Goal: Information Seeking & Learning: Learn about a topic

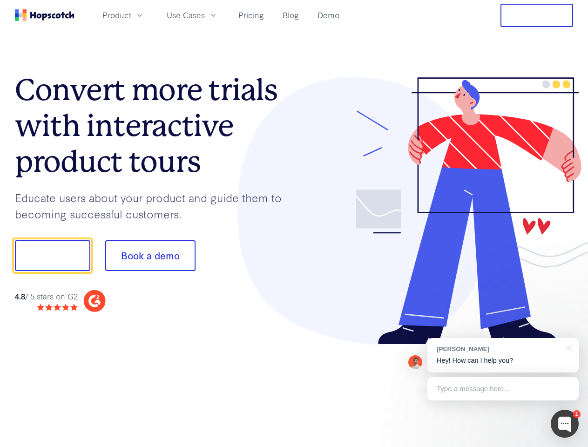
click at [294, 223] on div at bounding box center [433, 211] width 279 height 268
click at [131, 15] on span "Product" at bounding box center [116, 15] width 29 height 12
click at [205, 15] on span "Use Cases" at bounding box center [186, 15] width 38 height 12
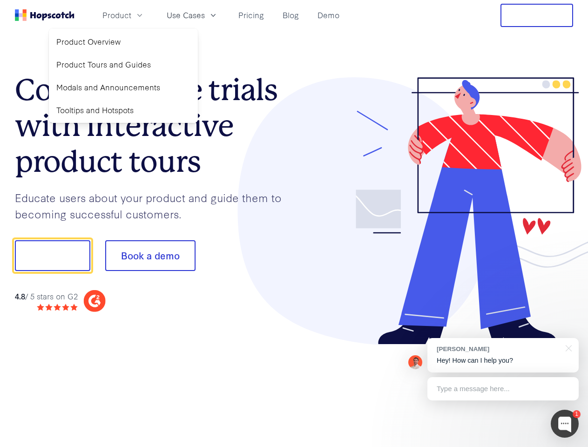
click at [537, 15] on button "Free Trial" at bounding box center [536, 15] width 73 height 23
click at [52, 255] on button "Show me!" at bounding box center [52, 255] width 75 height 31
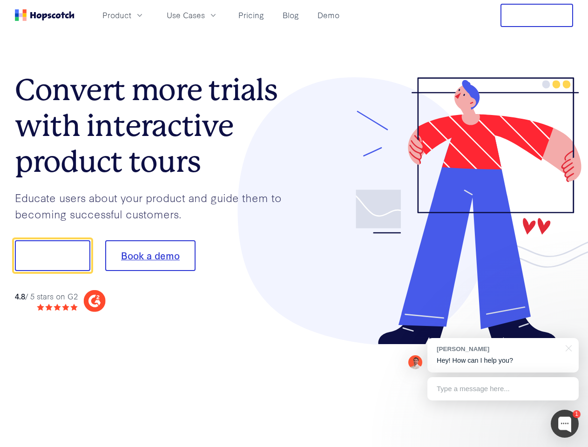
click at [150, 255] on button "Book a demo" at bounding box center [150, 255] width 90 height 31
click at [565, 424] on div at bounding box center [565, 424] width 28 height 28
click at [503, 355] on div "[PERSON_NAME] Hey! How can I help you?" at bounding box center [502, 355] width 151 height 34
click at [567, 347] on div at bounding box center [491, 254] width 175 height 310
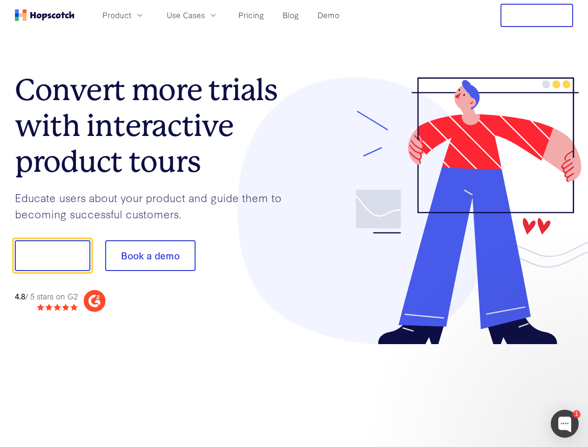
click at [503, 389] on div at bounding box center [491, 254] width 175 height 310
